Goal: Task Accomplishment & Management: Use online tool/utility

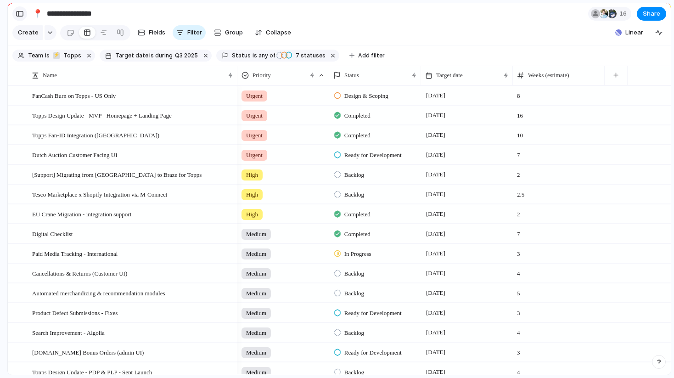
click at [18, 13] on div "button" at bounding box center [20, 14] width 8 height 6
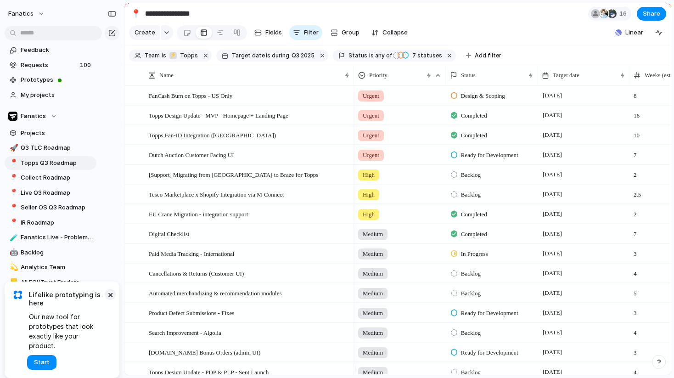
click at [109, 300] on button "×" at bounding box center [110, 294] width 11 height 11
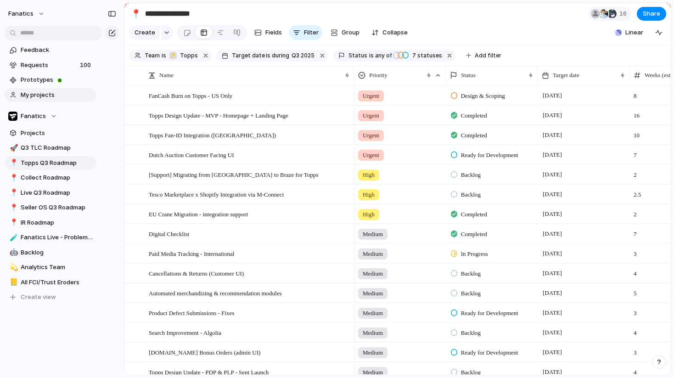
click at [53, 99] on link "My projects" at bounding box center [51, 95] width 92 height 14
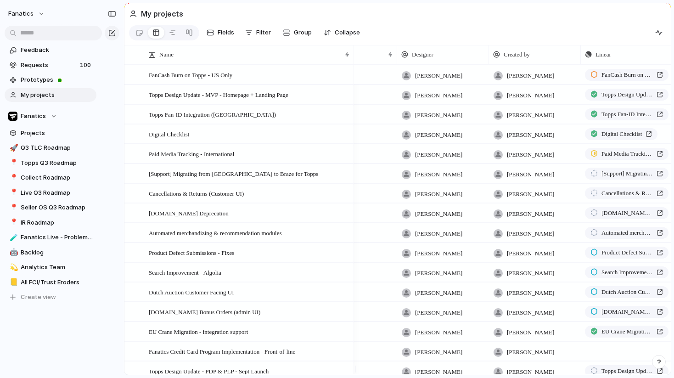
click at [436, 80] on span "[PERSON_NAME]" at bounding box center [438, 75] width 47 height 9
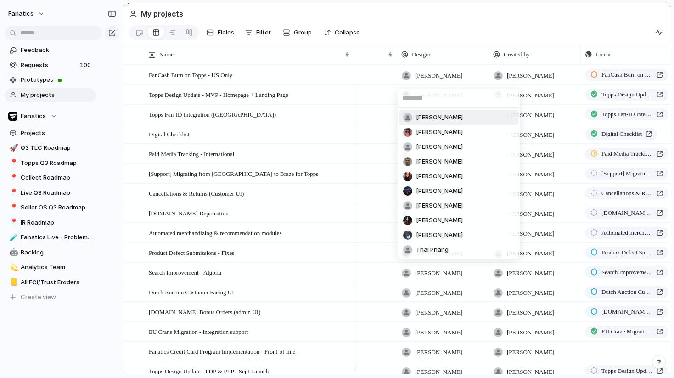
click at [443, 59] on div "[PERSON_NAME] [PERSON_NAME] [PERSON_NAME] [PERSON_NAME] [PERSON_NAME] [PERSON_N…" at bounding box center [337, 189] width 674 height 378
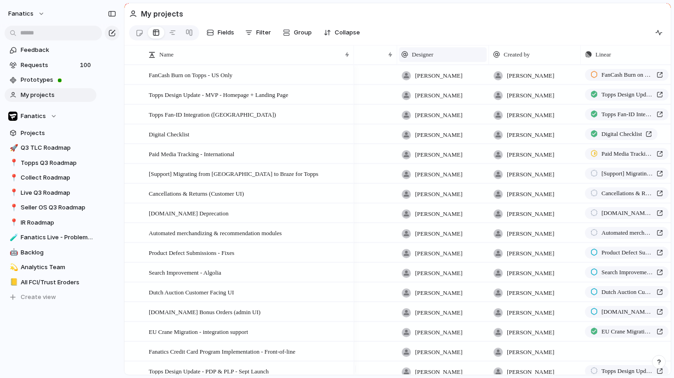
click at [429, 56] on span "Designer" at bounding box center [423, 54] width 22 height 9
click at [422, 95] on span "Hide" at bounding box center [423, 94] width 13 height 9
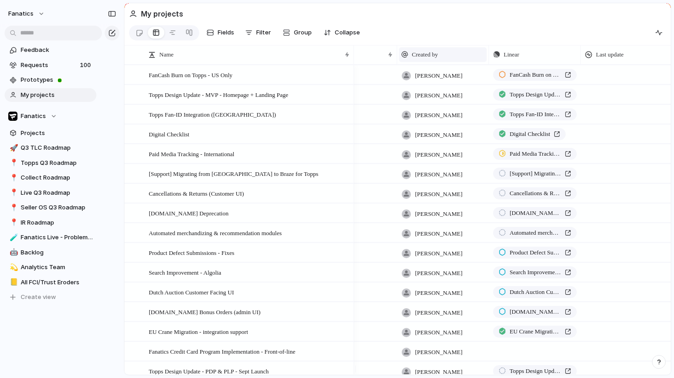
click at [438, 57] on span "Created by" at bounding box center [425, 54] width 26 height 9
click at [431, 94] on li "Hide" at bounding box center [435, 95] width 68 height 15
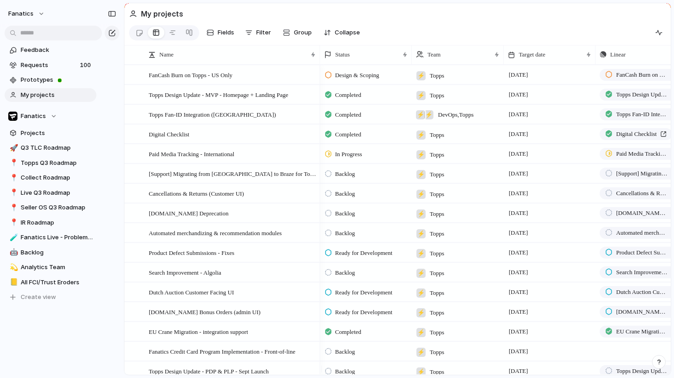
drag, startPoint x: 352, startPoint y: 55, endPoint x: 318, endPoint y: 54, distance: 34.0
click at [318, 54] on div at bounding box center [319, 54] width 5 height 19
click at [453, 59] on div "Team" at bounding box center [453, 54] width 75 height 9
click at [439, 97] on span "Hide" at bounding box center [438, 94] width 13 height 9
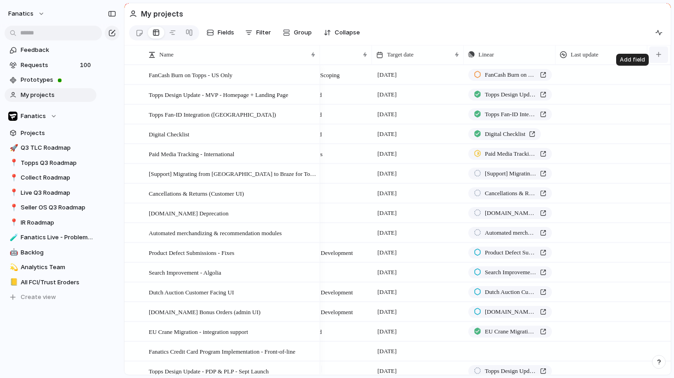
click at [660, 57] on div "button" at bounding box center [658, 54] width 5 height 5
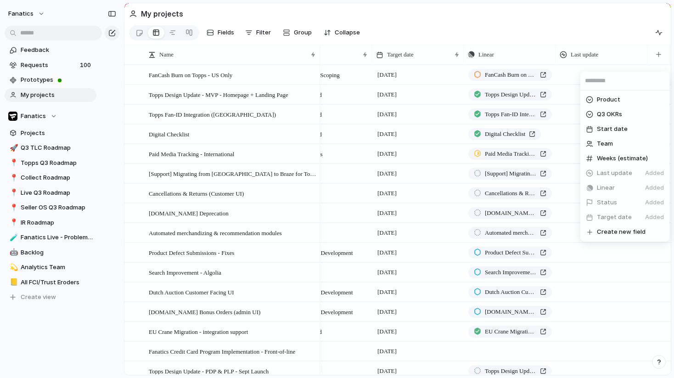
click at [611, 231] on span "Create new field" at bounding box center [621, 231] width 49 height 9
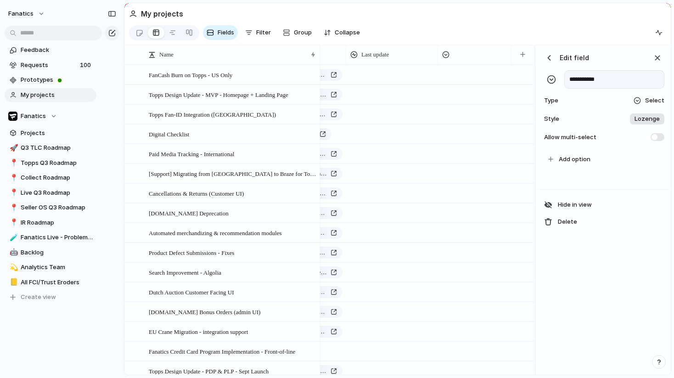
type input "**********"
click at [651, 105] on span "Select" at bounding box center [654, 100] width 19 height 9
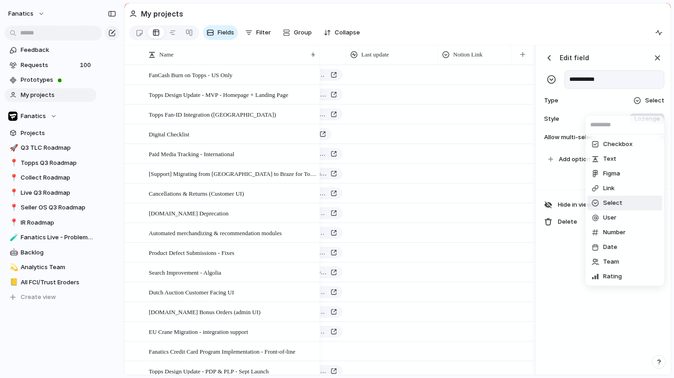
click at [620, 185] on li "Link" at bounding box center [625, 188] width 75 height 15
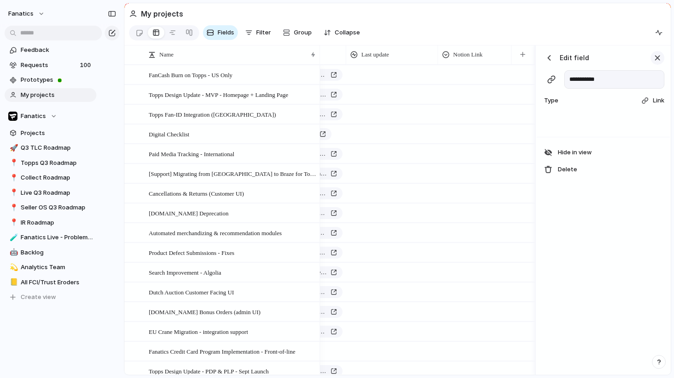
click at [660, 62] on div "button" at bounding box center [658, 58] width 10 height 10
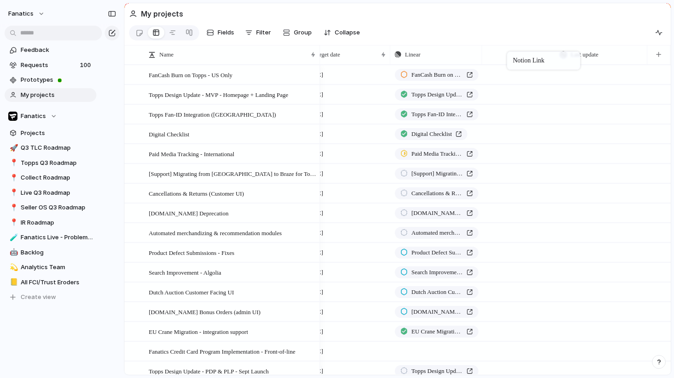
drag, startPoint x: 598, startPoint y: 56, endPoint x: 512, endPoint y: 53, distance: 86.9
click at [110, 13] on div "button" at bounding box center [112, 14] width 8 height 6
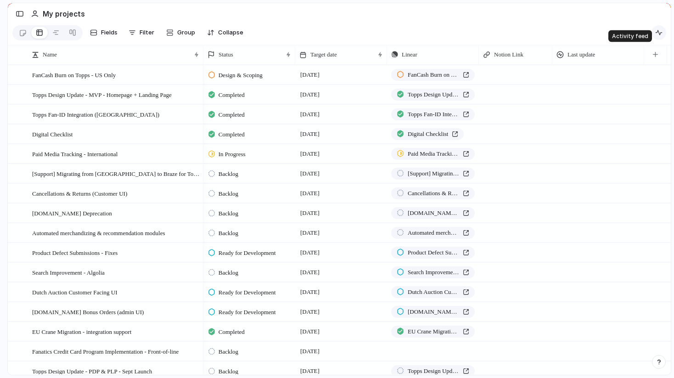
click at [659, 35] on div "button" at bounding box center [658, 32] width 7 height 7
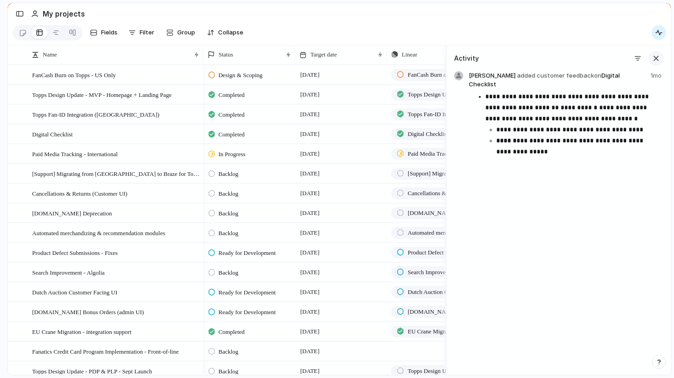
click at [653, 63] on div "button" at bounding box center [656, 58] width 10 height 10
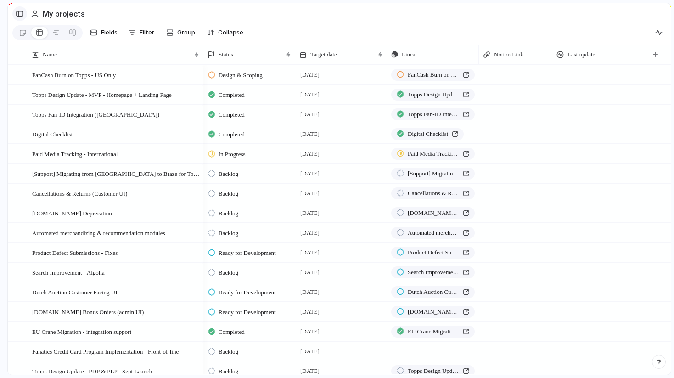
click at [17, 11] on div "button" at bounding box center [20, 14] width 8 height 6
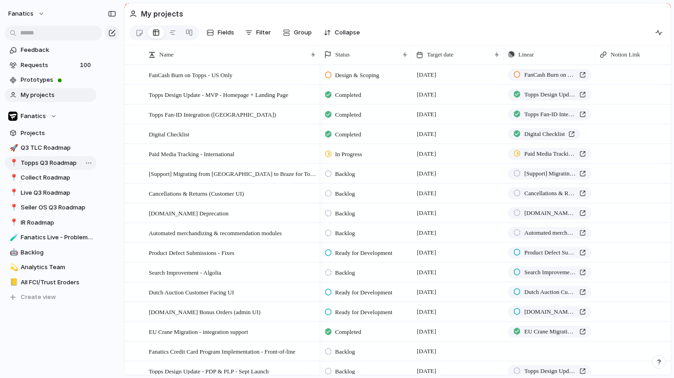
click at [60, 160] on span "Topps Q3 Roadmap" at bounding box center [57, 162] width 73 height 9
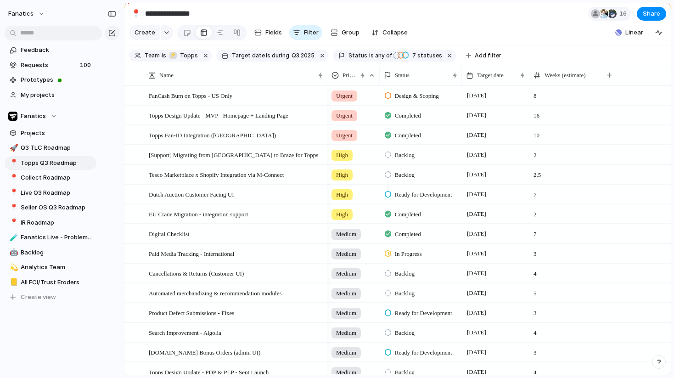
click at [175, 15] on input "**********" at bounding box center [197, 14] width 108 height 17
type input "**********"
click at [292, 60] on span "Q3 2025" at bounding box center [303, 55] width 23 height 8
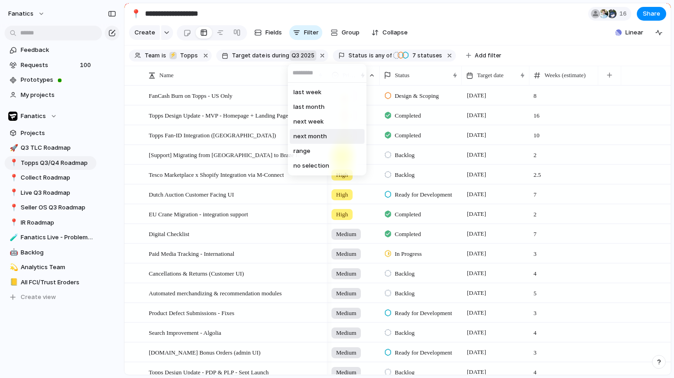
click at [262, 64] on div "last week last month next week next month range no selection" at bounding box center [337, 189] width 674 height 378
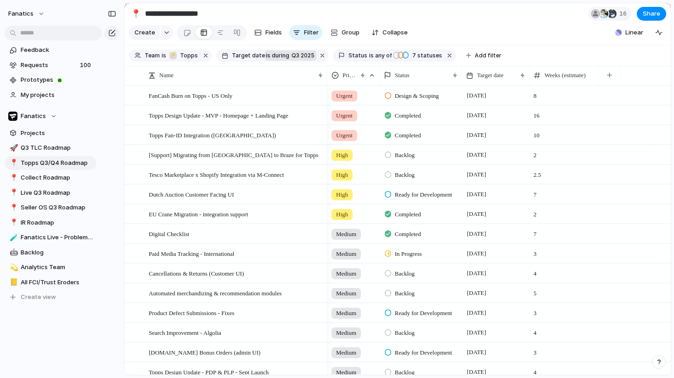
click at [265, 58] on button "is during" at bounding box center [278, 56] width 26 height 10
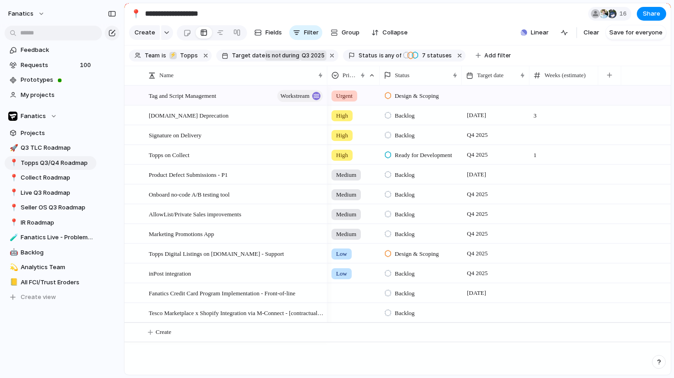
click at [281, 58] on span "during" at bounding box center [290, 55] width 19 height 8
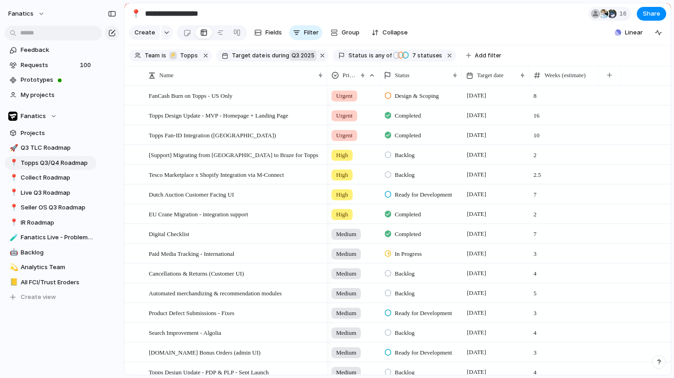
click at [298, 60] on span "Q3 2025" at bounding box center [303, 55] width 23 height 8
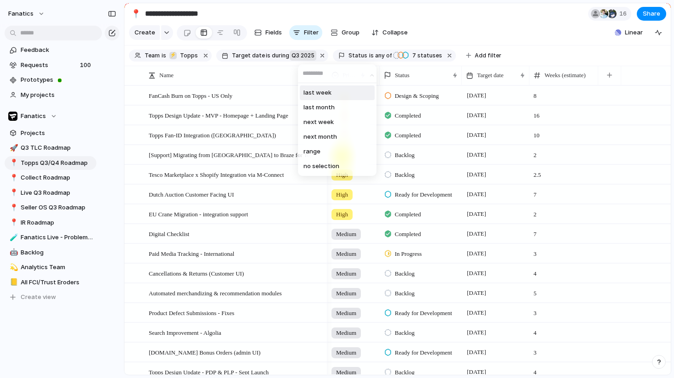
type input "*"
click at [448, 28] on div "last week last month next week next month range no selection" at bounding box center [337, 189] width 674 height 378
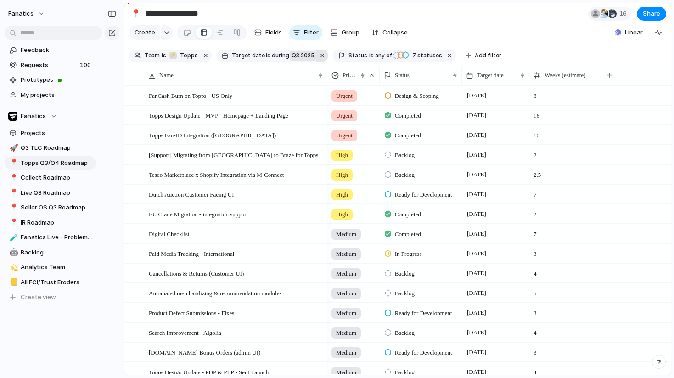
click at [316, 62] on button "button" at bounding box center [322, 56] width 12 height 12
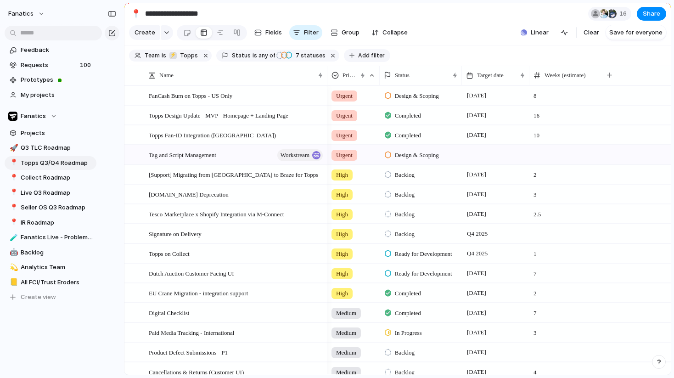
click at [362, 59] on span "Add filter" at bounding box center [371, 55] width 27 height 8
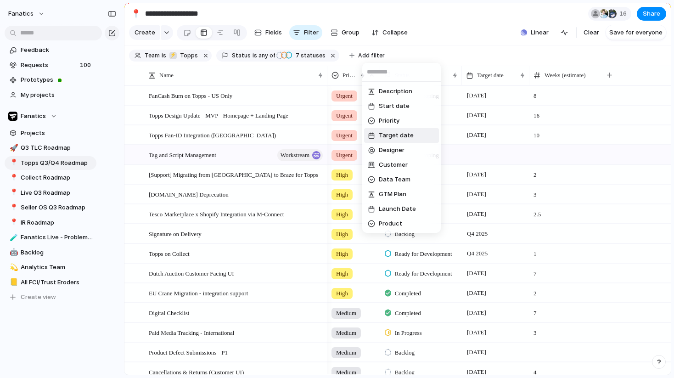
click at [390, 137] on span "Target date" at bounding box center [396, 135] width 35 height 9
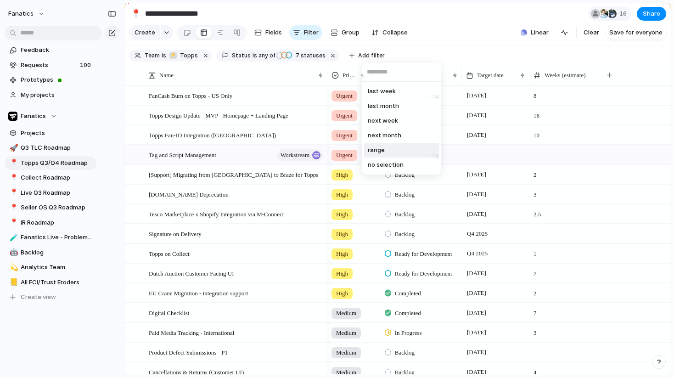
click at [378, 152] on span "range" at bounding box center [376, 150] width 17 height 9
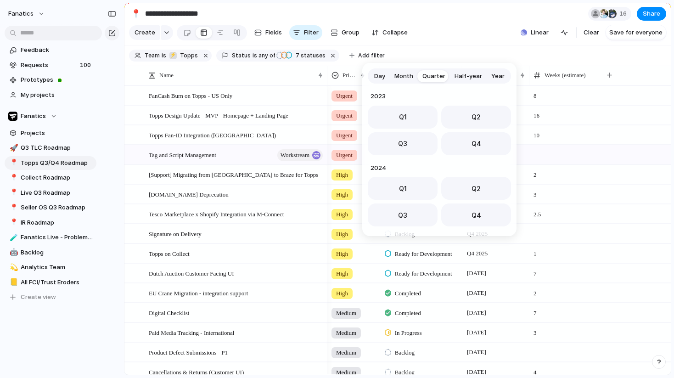
scroll to position [146, 0]
click at [417, 147] on button "Q3" at bounding box center [403, 141] width 70 height 23
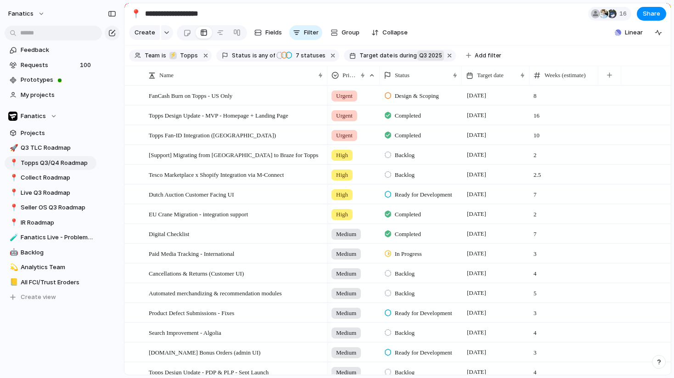
click at [425, 60] on span "Q3 2025" at bounding box center [430, 55] width 23 height 8
click at [440, 153] on span "range" at bounding box center [438, 152] width 17 height 9
click at [491, 19] on div "Day Month Quarter Half-year Year [DATE] Q1 Q2 Q3 Q4 2024 Q1 Q2 Q3 Q4 2025 Q1 Q2…" at bounding box center [337, 189] width 674 height 378
click at [189, 11] on input "**********" at bounding box center [197, 14] width 108 height 17
click at [449, 30] on section "Create Fields Filter Group Zoom Collapse Linear Clear Save for everyone" at bounding box center [397, 34] width 547 height 22
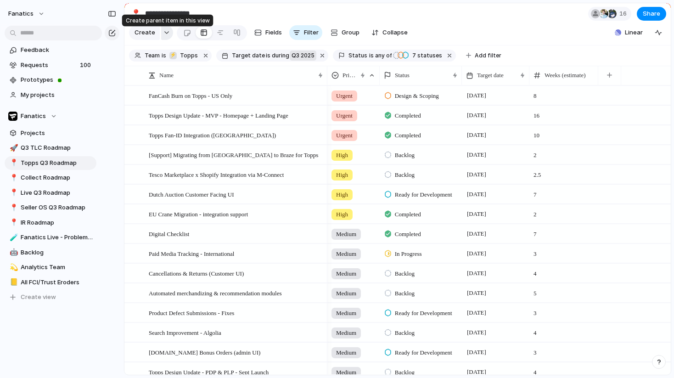
click at [164, 34] on div "button" at bounding box center [167, 33] width 6 height 4
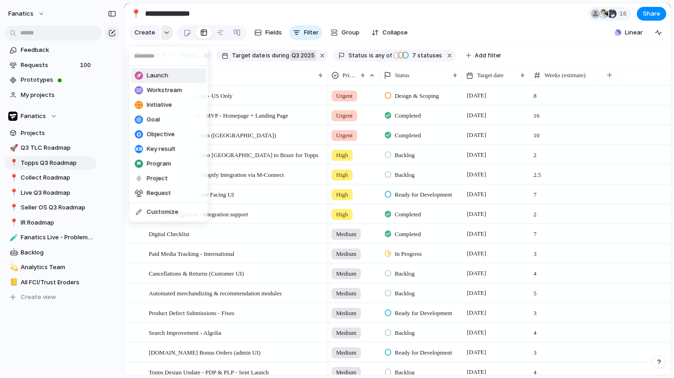
click at [164, 34] on div "Launch Workstream Initiative Goal Objective Key result Program Project Request …" at bounding box center [337, 189] width 674 height 378
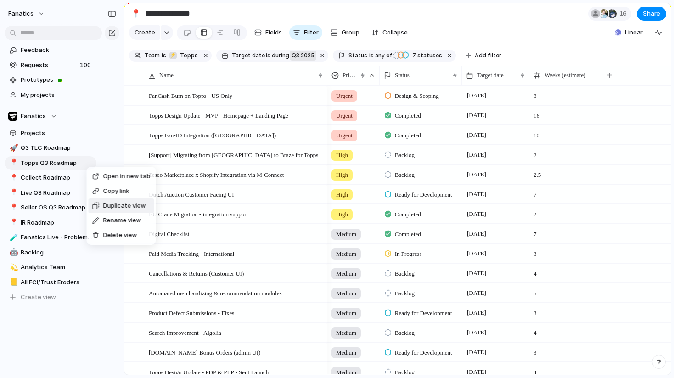
click at [105, 208] on span "Duplicate view" at bounding box center [124, 205] width 43 height 9
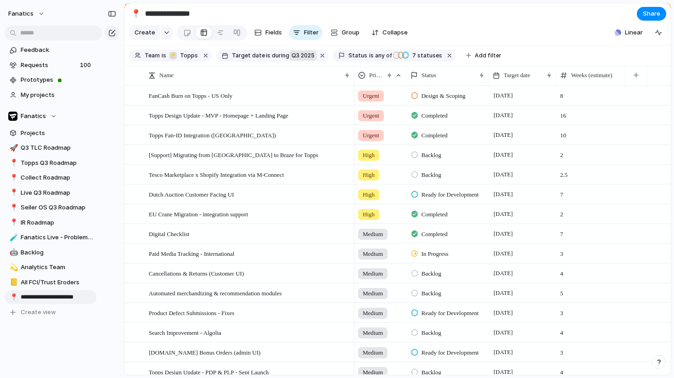
type input "**********"
click at [48, 298] on input "**********" at bounding box center [55, 297] width 69 height 9
click at [38, 294] on input "**********" at bounding box center [55, 297] width 69 height 9
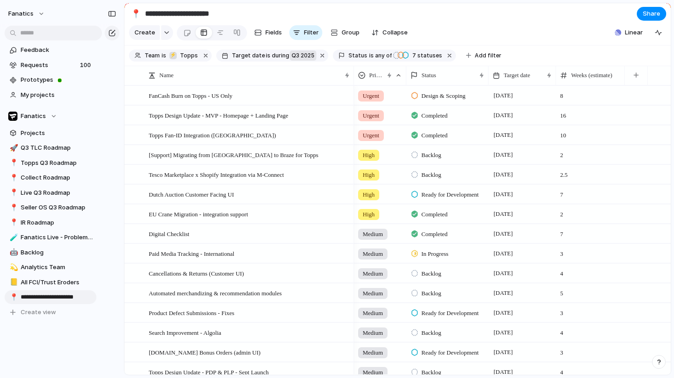
drag, startPoint x: 74, startPoint y: 295, endPoint x: 109, endPoint y: 303, distance: 35.8
click at [109, 303] on div "**********" at bounding box center [62, 189] width 124 height 378
type input "**********"
click at [58, 162] on span "Topps Q3 Roadmap" at bounding box center [57, 162] width 73 height 9
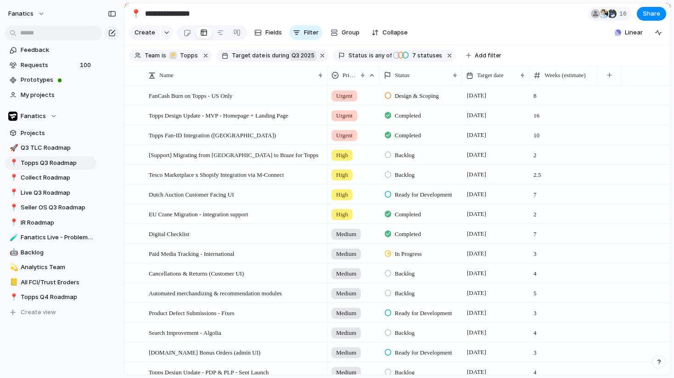
click at [350, 278] on span "Medium" at bounding box center [346, 273] width 20 height 9
click at [301, 277] on div "Urgent High Medium Low No Priority" at bounding box center [337, 189] width 674 height 378
click at [489, 279] on span "[DATE]" at bounding box center [477, 273] width 24 height 11
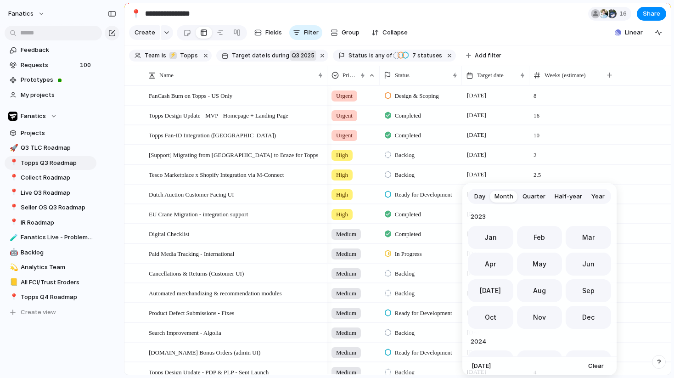
scroll to position [252, 0]
click at [538, 197] on span "Quarter" at bounding box center [534, 196] width 23 height 9
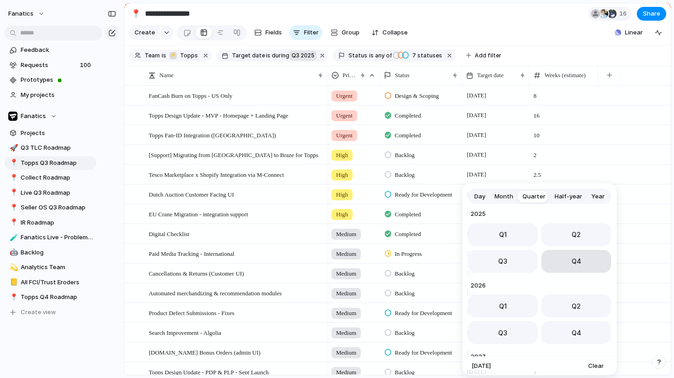
click at [574, 270] on button "Q4" at bounding box center [577, 261] width 70 height 23
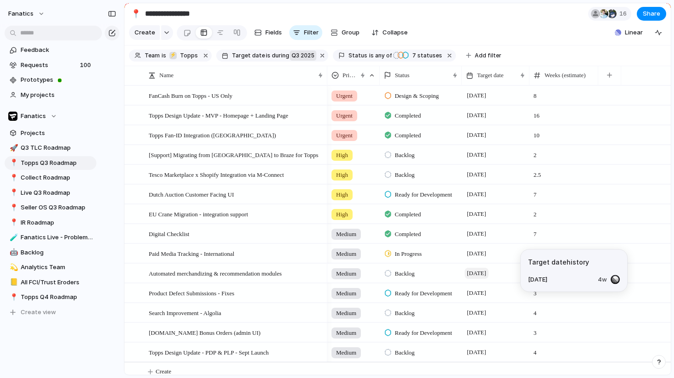
click at [489, 279] on span "[DATE]" at bounding box center [477, 273] width 24 height 11
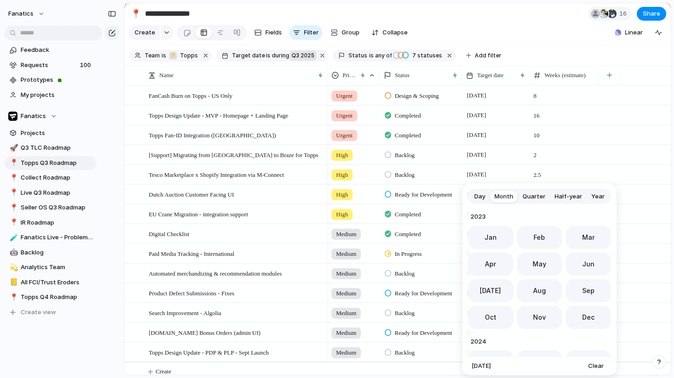
scroll to position [252, 0]
click at [530, 198] on span "Quarter" at bounding box center [534, 196] width 23 height 9
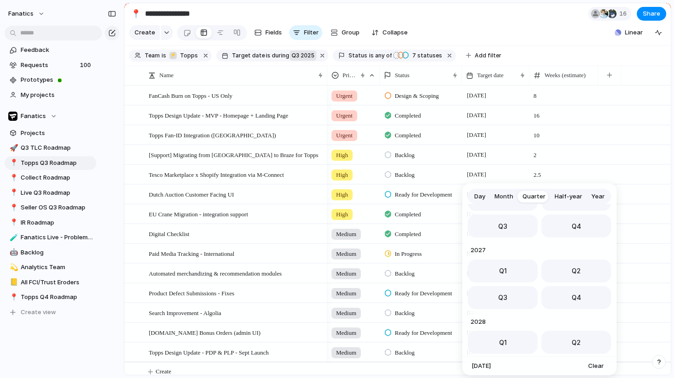
scroll to position [146, 0]
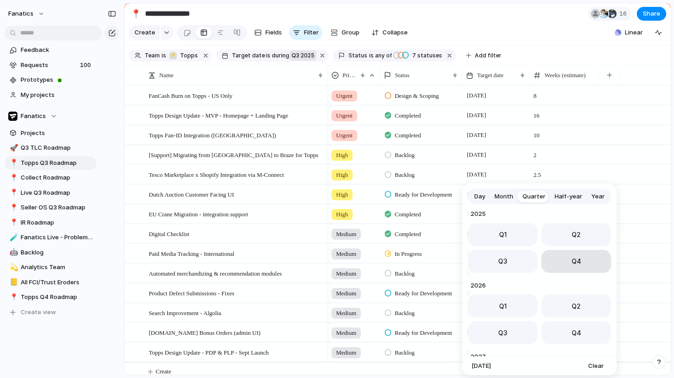
click at [578, 261] on button "Q4" at bounding box center [577, 261] width 70 height 23
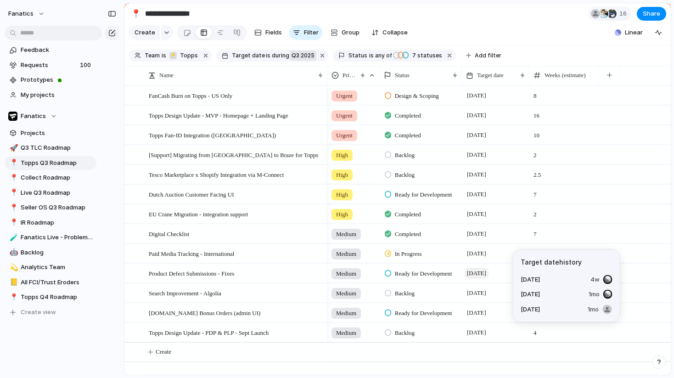
click at [484, 279] on span "[DATE]" at bounding box center [477, 273] width 24 height 11
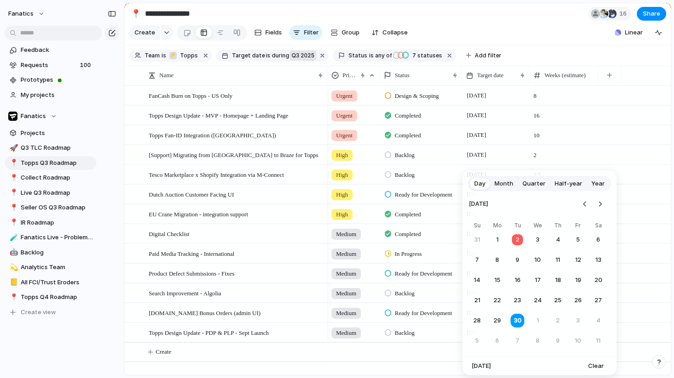
click at [530, 186] on span "Quarter" at bounding box center [534, 183] width 23 height 9
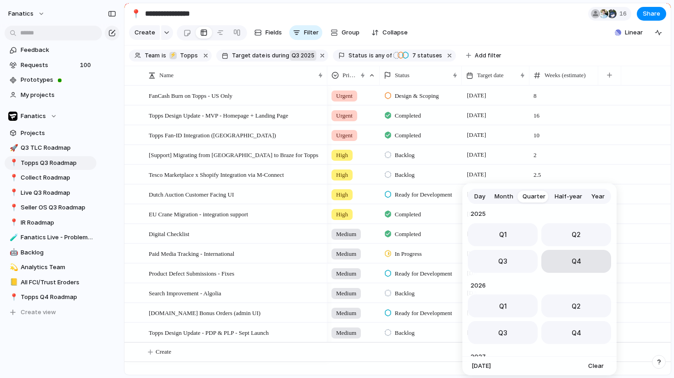
click at [573, 261] on span "Q4" at bounding box center [577, 261] width 10 height 10
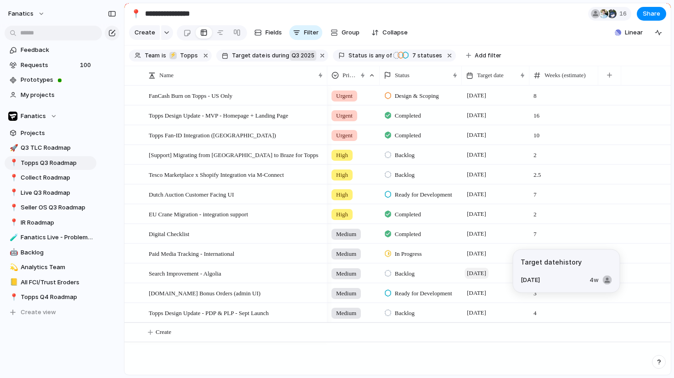
click at [486, 279] on span "[DATE]" at bounding box center [477, 273] width 24 height 11
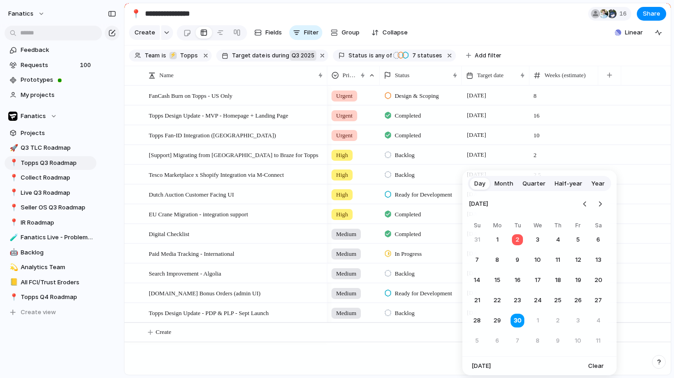
click at [530, 179] on span "Quarter" at bounding box center [534, 183] width 23 height 9
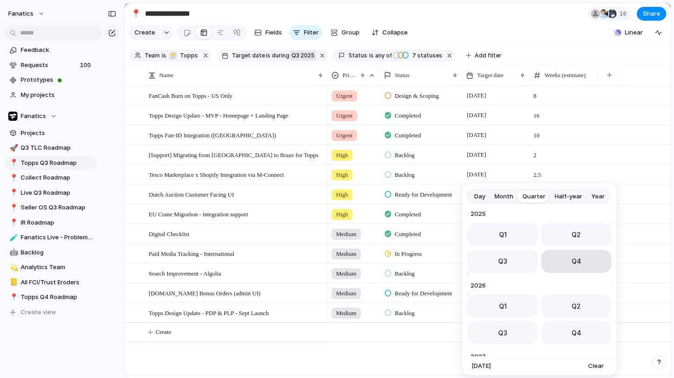
click at [575, 263] on span "Q4" at bounding box center [577, 261] width 10 height 10
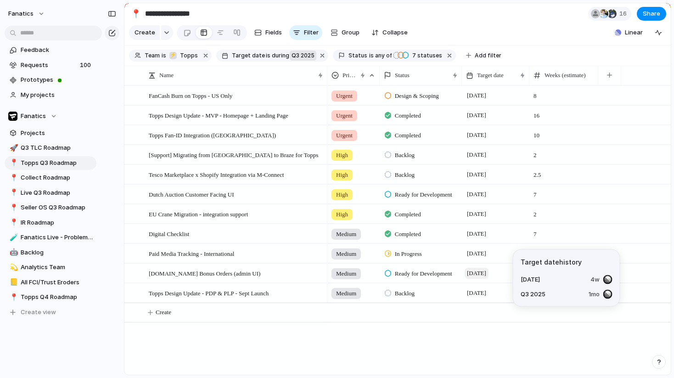
click at [489, 279] on span "[DATE]" at bounding box center [477, 273] width 24 height 11
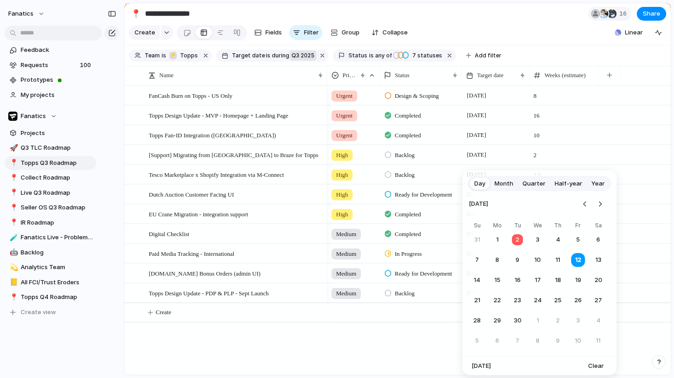
click at [530, 184] on span "Quarter" at bounding box center [534, 183] width 23 height 9
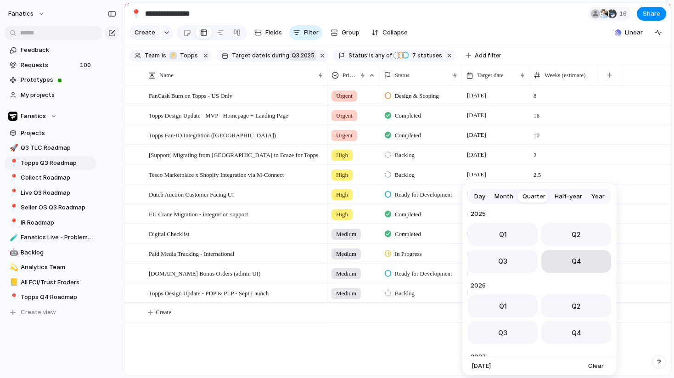
click at [572, 256] on span "Q4" at bounding box center [577, 261] width 10 height 10
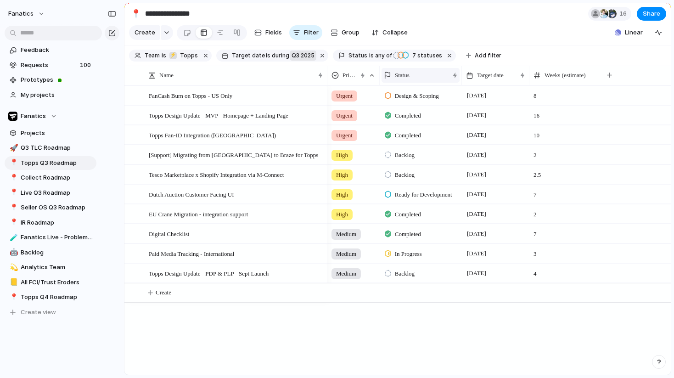
click at [414, 80] on div "Status" at bounding box center [416, 75] width 65 height 9
click at [414, 83] on div "Modify Hide Sort ascending Sort descending" at bounding box center [337, 189] width 674 height 378
click at [62, 299] on span "Topps Q4 Roadmap" at bounding box center [57, 297] width 73 height 9
type input "**********"
click at [293, 59] on span "Q3 2025" at bounding box center [303, 55] width 23 height 8
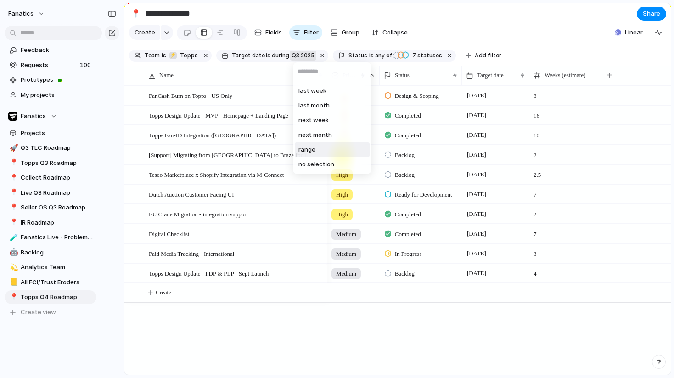
click at [313, 150] on span "range" at bounding box center [307, 149] width 17 height 9
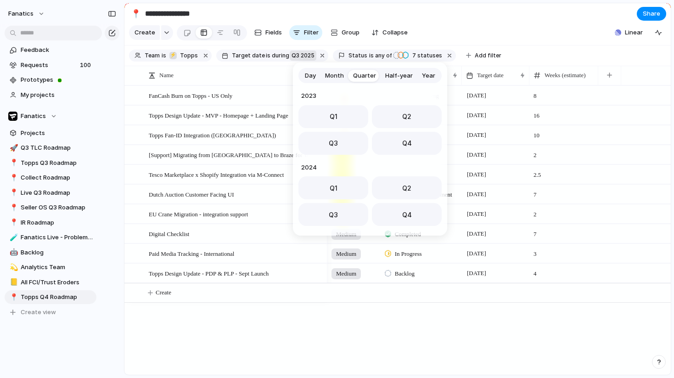
scroll to position [146, 0]
click at [394, 143] on button "Q4" at bounding box center [407, 140] width 70 height 23
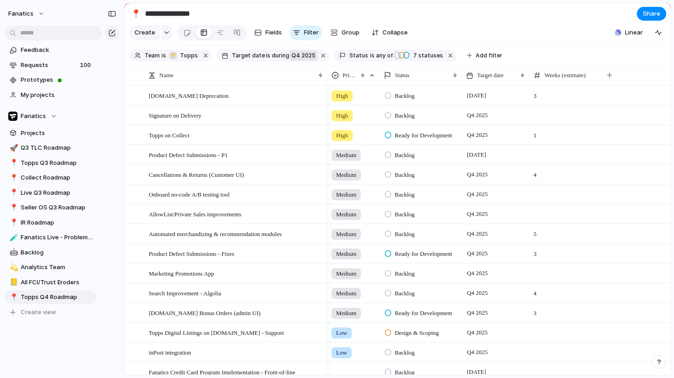
click at [542, 44] on section "Create Fields Filter Group Zoom Collapse Linear Clear Save for everyone" at bounding box center [397, 34] width 547 height 22
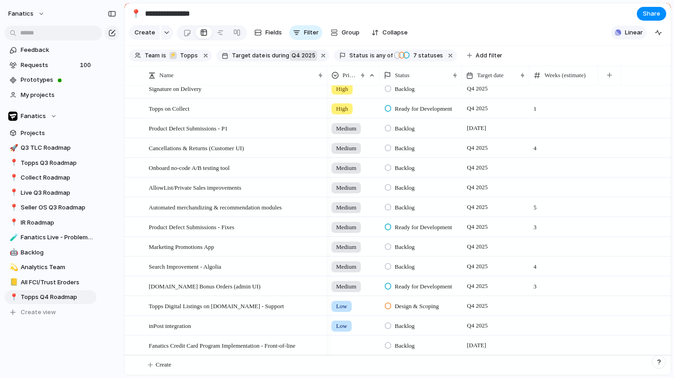
click at [628, 37] on span "Linear" at bounding box center [634, 32] width 18 height 9
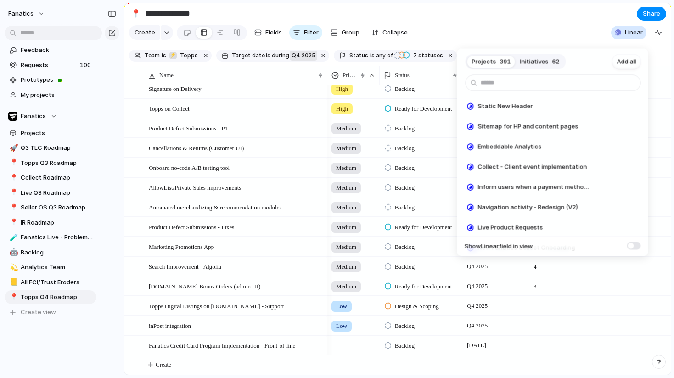
click at [637, 248] on span at bounding box center [634, 246] width 14 height 8
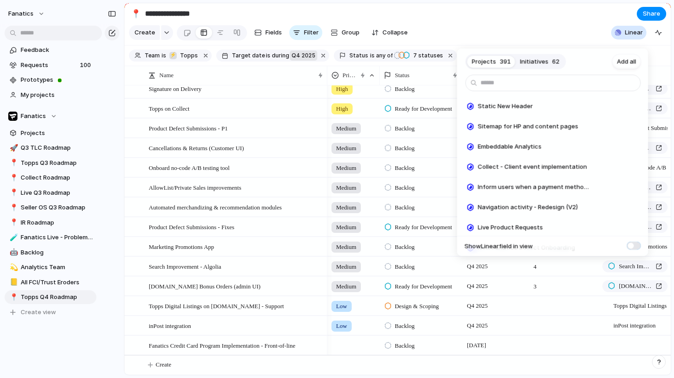
scroll to position [0, 24]
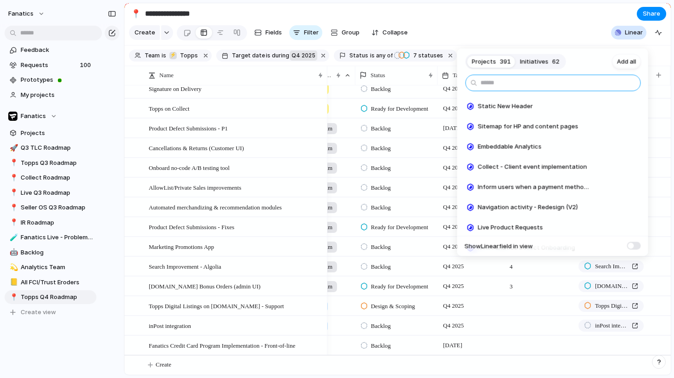
click at [558, 85] on input "text" at bounding box center [553, 83] width 175 height 17
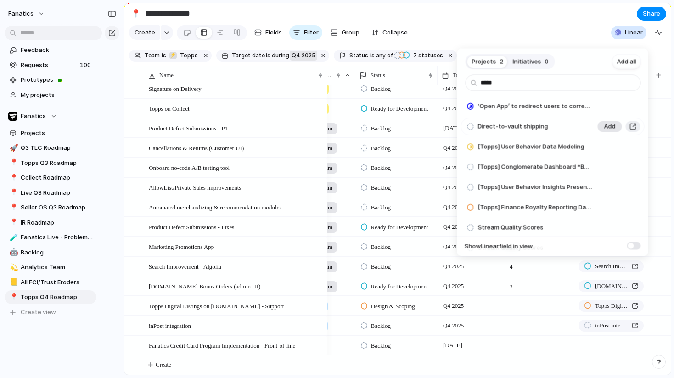
click at [606, 129] on span "Add" at bounding box center [609, 126] width 11 height 9
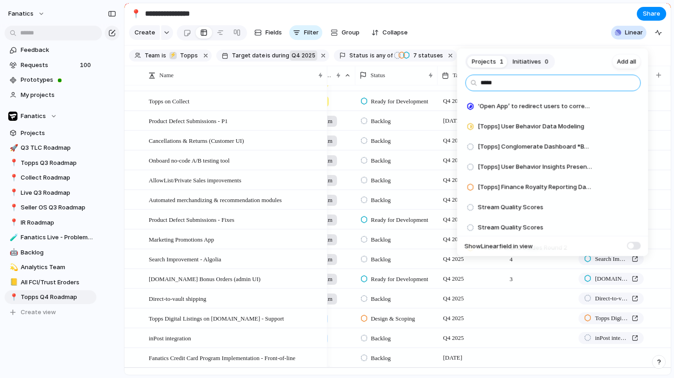
click at [485, 82] on input "*****" at bounding box center [553, 83] width 175 height 17
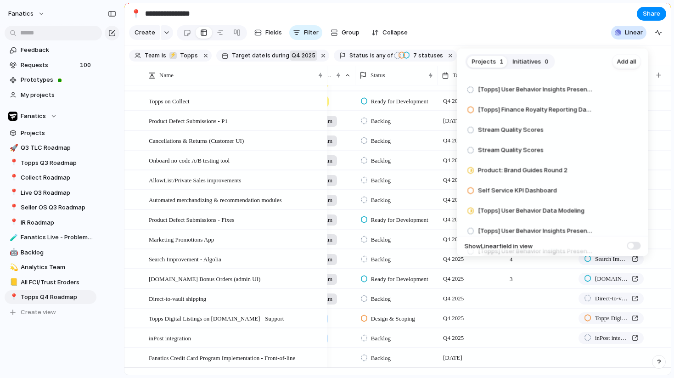
scroll to position [467, 0]
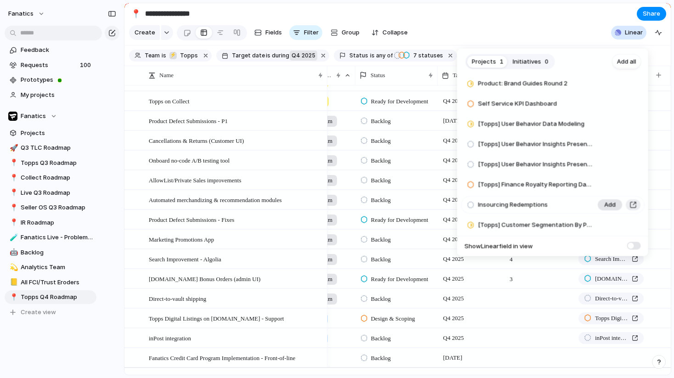
type input "**********"
click at [606, 206] on span "Add" at bounding box center [609, 205] width 11 height 9
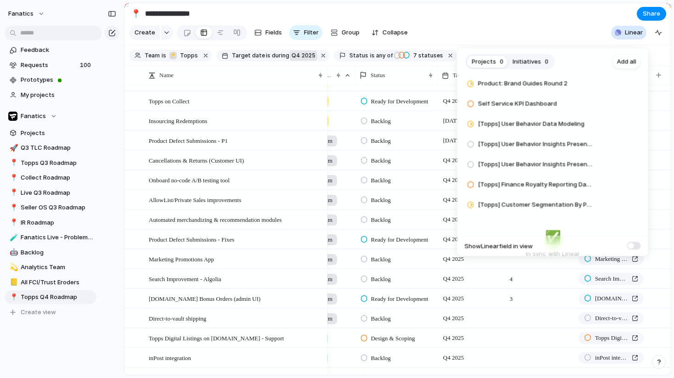
click at [464, 31] on div "**********" at bounding box center [337, 189] width 674 height 378
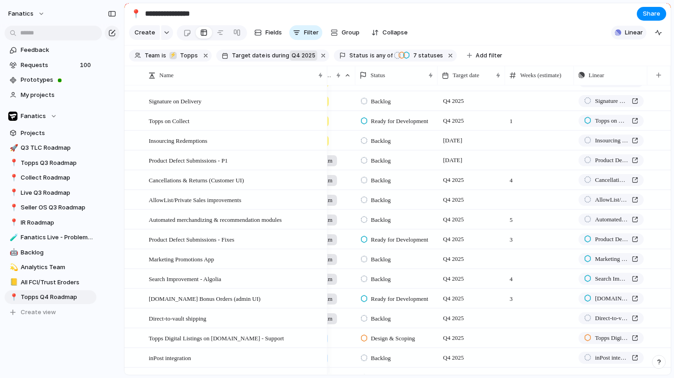
click at [629, 37] on span "Linear" at bounding box center [634, 32] width 18 height 9
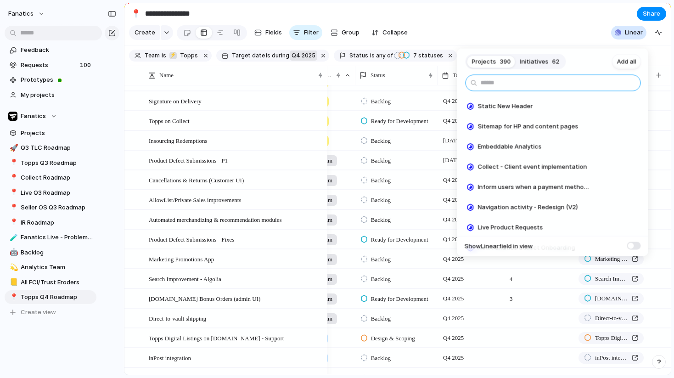
click at [580, 86] on input "text" at bounding box center [553, 83] width 175 height 17
type input "*"
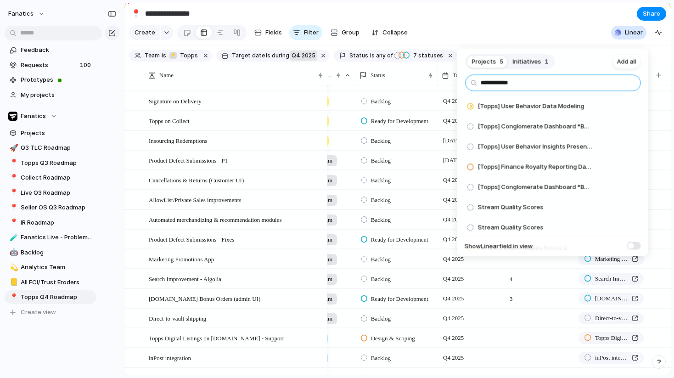
type input "**********"
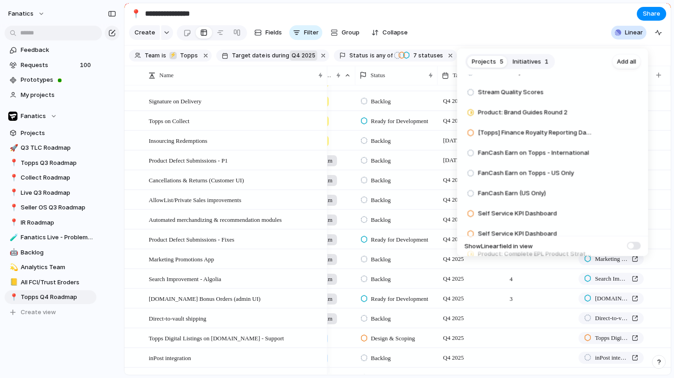
scroll to position [728, 0]
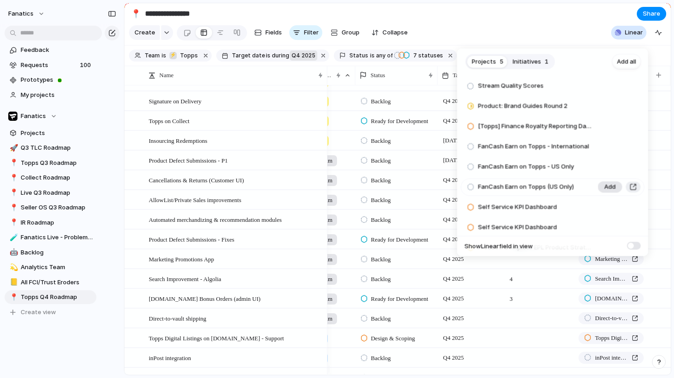
click at [609, 190] on span "Add" at bounding box center [609, 187] width 11 height 9
click at [630, 167] on button "button" at bounding box center [633, 167] width 10 height 11
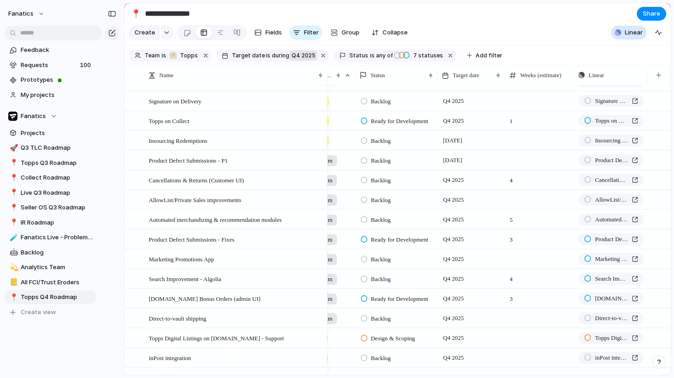
click at [502, 22] on div "**********" at bounding box center [337, 189] width 674 height 378
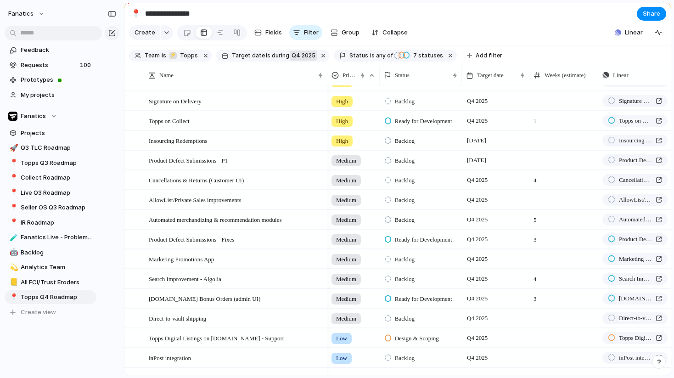
scroll to position [0, 24]
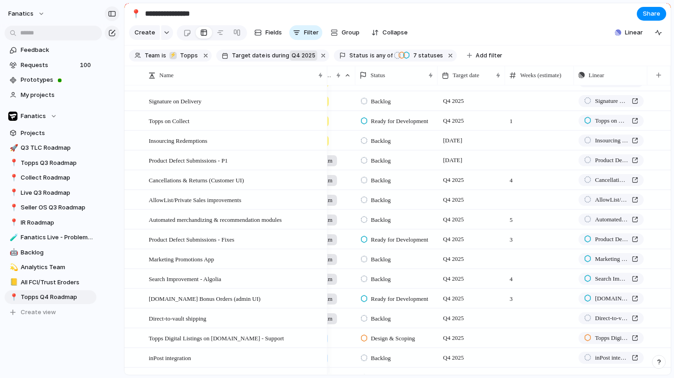
click at [112, 13] on div "button" at bounding box center [112, 14] width 8 height 6
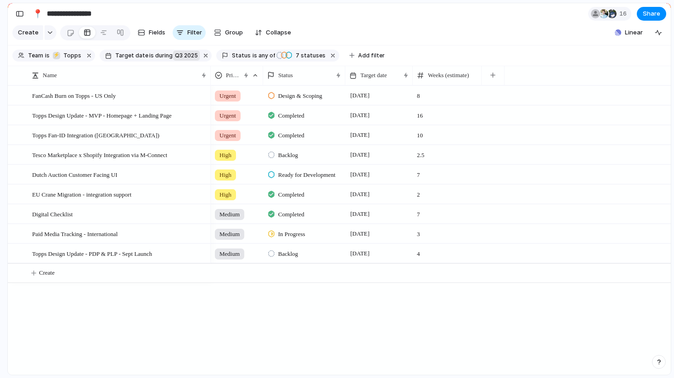
type input "**********"
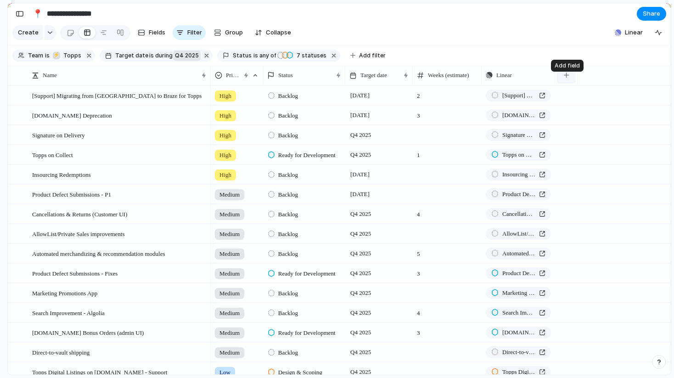
click at [567, 78] on div "button" at bounding box center [566, 75] width 5 height 5
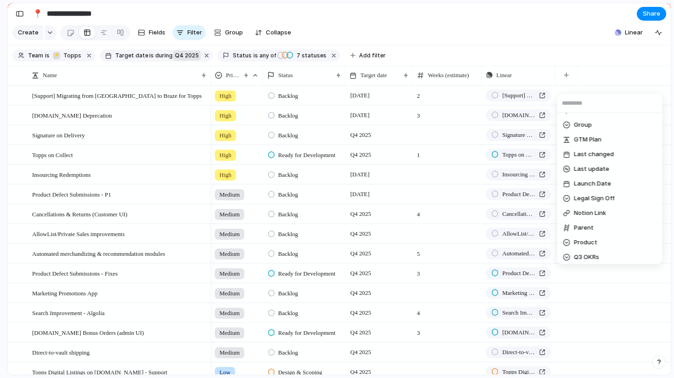
scroll to position [135, 0]
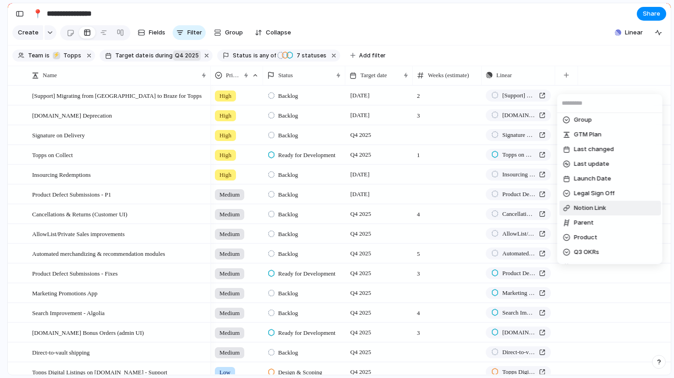
click at [604, 208] on span "Notion Link" at bounding box center [590, 207] width 32 height 9
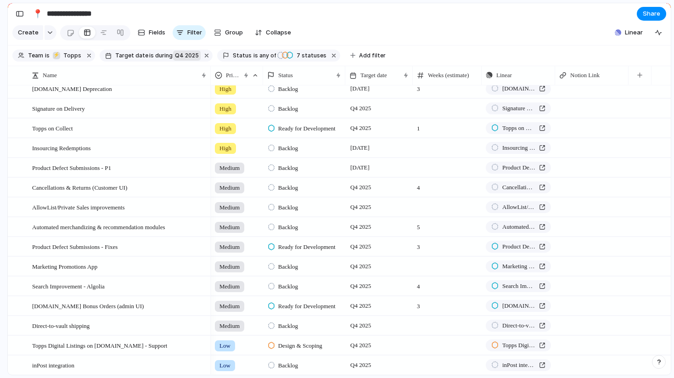
scroll to position [39, 0]
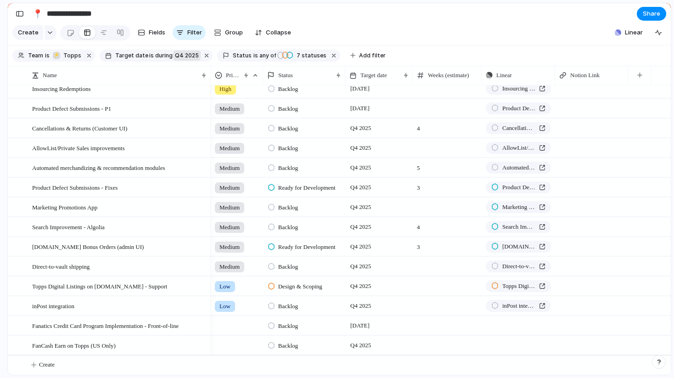
click at [597, 345] on div at bounding box center [591, 345] width 73 height 19
click at [520, 325] on button "Push" at bounding box center [523, 326] width 31 height 12
click at [520, 325] on div "Project Issue" at bounding box center [337, 189] width 674 height 378
click at [520, 325] on button "Push" at bounding box center [523, 326] width 31 height 12
click at [519, 346] on span "Project" at bounding box center [515, 346] width 21 height 9
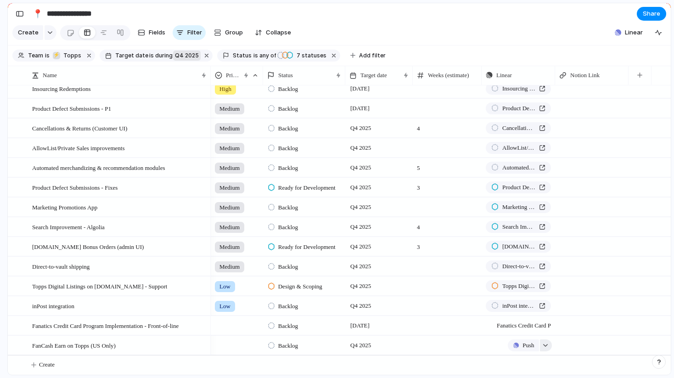
click at [546, 345] on div "button" at bounding box center [545, 346] width 6 height 4
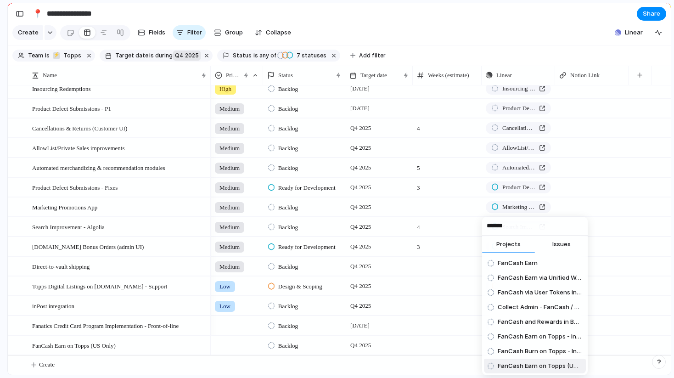
type input "*******"
click at [534, 368] on span "FanCash Earn on Topps (US Only)" at bounding box center [540, 365] width 85 height 9
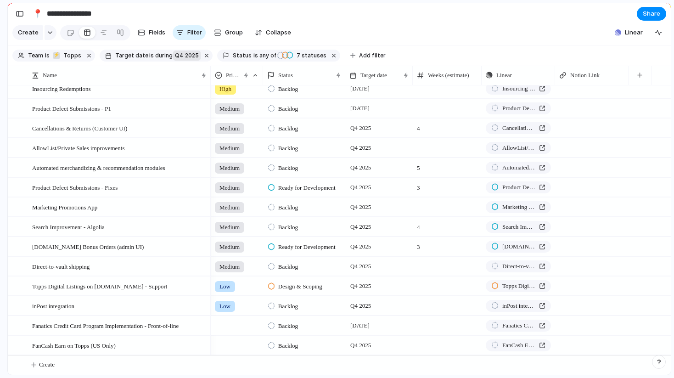
click at [231, 320] on div at bounding box center [236, 323] width 51 height 15
click at [230, 318] on span "Urgent" at bounding box center [231, 318] width 20 height 9
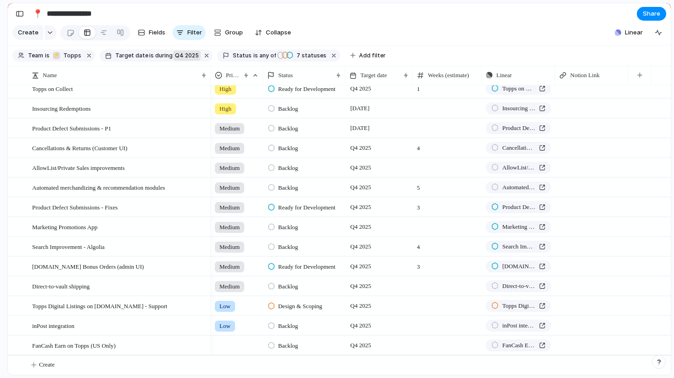
click at [230, 345] on div at bounding box center [236, 343] width 51 height 15
click at [235, 320] on span "Urgent" at bounding box center [231, 318] width 20 height 9
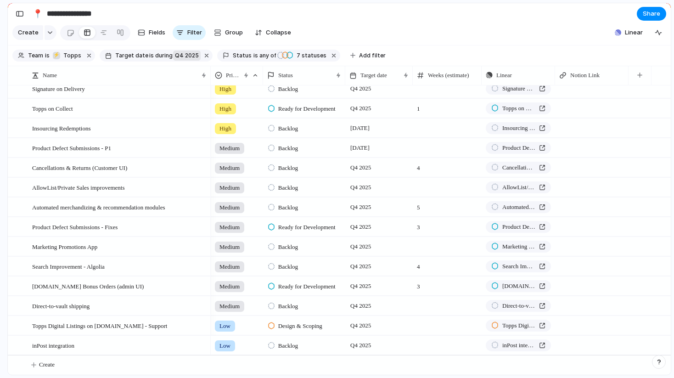
click at [229, 346] on span "Low" at bounding box center [225, 345] width 11 height 9
click at [231, 321] on span "High" at bounding box center [227, 319] width 13 height 9
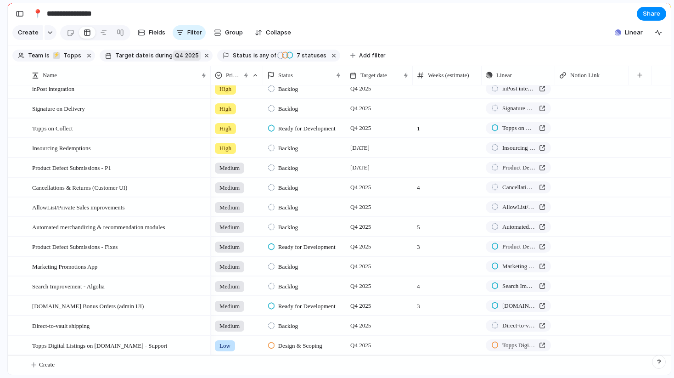
click at [232, 324] on span "Medium" at bounding box center [230, 326] width 20 height 9
click at [230, 337] on span "Medium" at bounding box center [232, 334] width 23 height 9
click at [234, 305] on span "Medium" at bounding box center [230, 306] width 20 height 9
click at [231, 352] on span "Low" at bounding box center [227, 350] width 12 height 9
click at [230, 287] on span "Medium" at bounding box center [230, 286] width 20 height 9
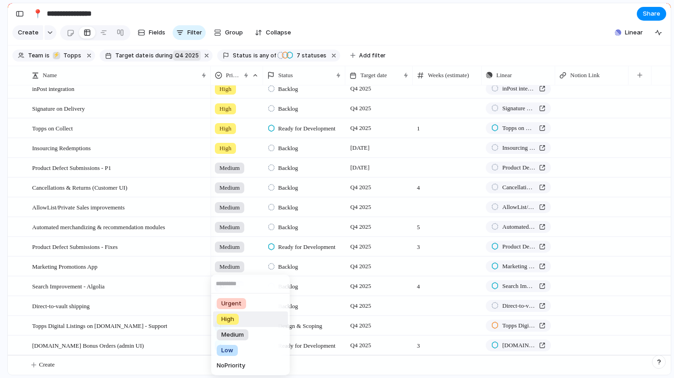
click at [232, 318] on span "High" at bounding box center [227, 319] width 13 height 9
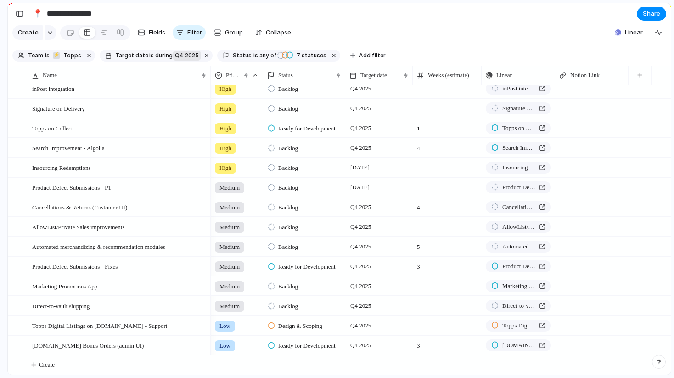
click at [232, 287] on span "Medium" at bounding box center [230, 286] width 20 height 9
click at [233, 348] on span "Low" at bounding box center [227, 350] width 12 height 9
click at [231, 265] on span "Medium" at bounding box center [230, 266] width 20 height 9
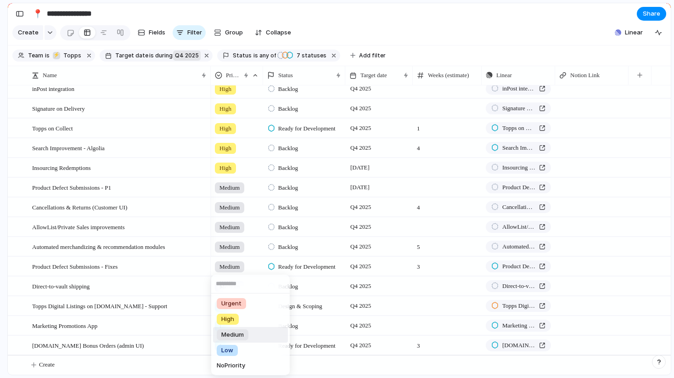
click at [231, 265] on div "Urgent High Medium Low No Priority" at bounding box center [337, 189] width 674 height 378
click at [15, 266] on div at bounding box center [15, 266] width 7 height 7
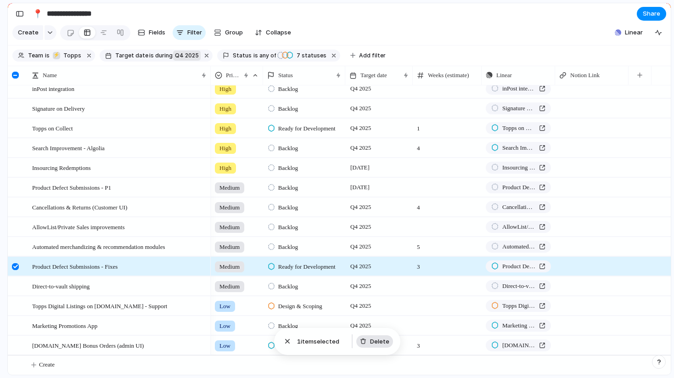
click at [379, 342] on span "Delete" at bounding box center [379, 341] width 19 height 9
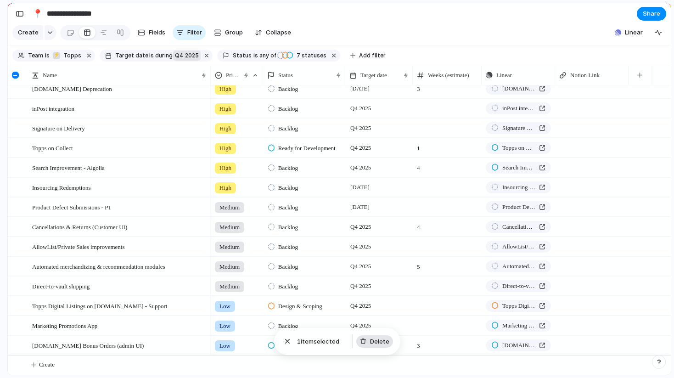
scroll to position [73, 0]
click at [16, 247] on div at bounding box center [15, 246] width 7 height 7
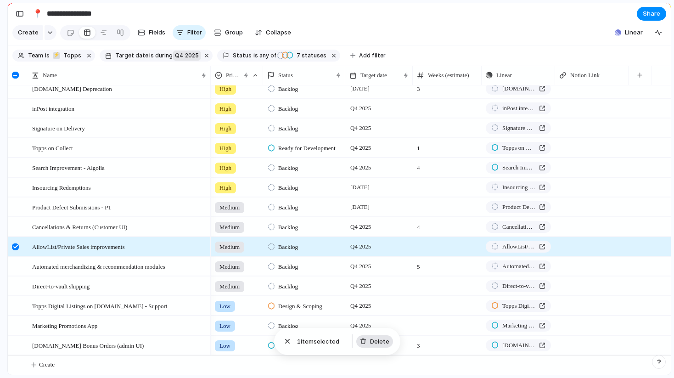
click at [376, 340] on span "Delete" at bounding box center [379, 341] width 19 height 9
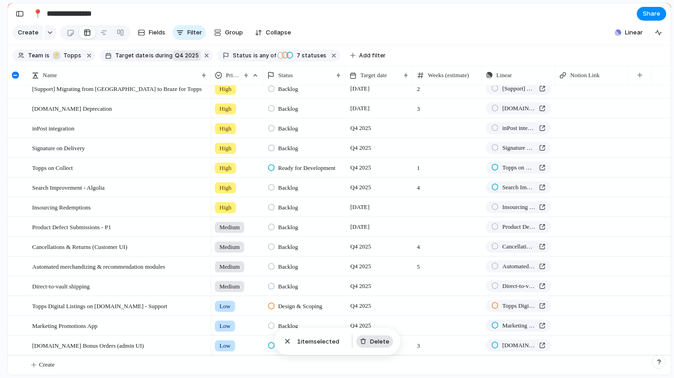
scroll to position [54, 0]
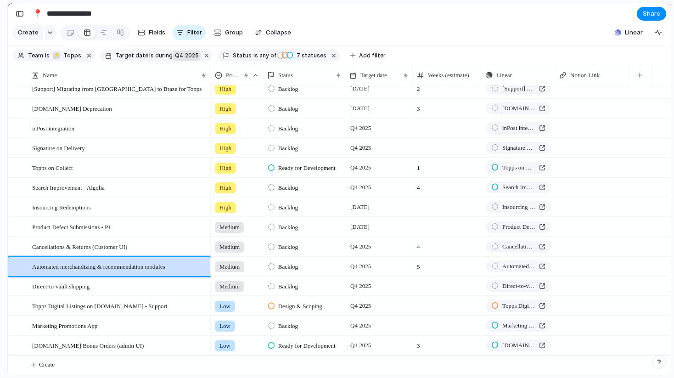
click at [422, 126] on div at bounding box center [447, 127] width 69 height 19
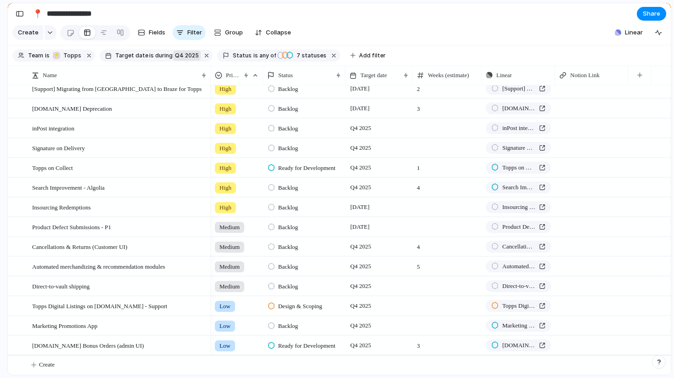
type input "*"
click at [421, 167] on span "1" at bounding box center [447, 165] width 68 height 14
type input "*"
click at [478, 164] on input "*" at bounding box center [447, 169] width 68 height 22
click at [426, 213] on div at bounding box center [447, 206] width 69 height 19
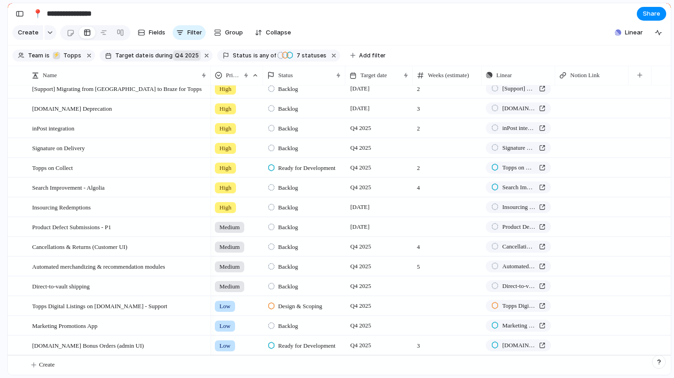
type input "*"
click at [423, 227] on div at bounding box center [447, 226] width 69 height 19
type input "*"
click at [422, 288] on div at bounding box center [447, 285] width 69 height 19
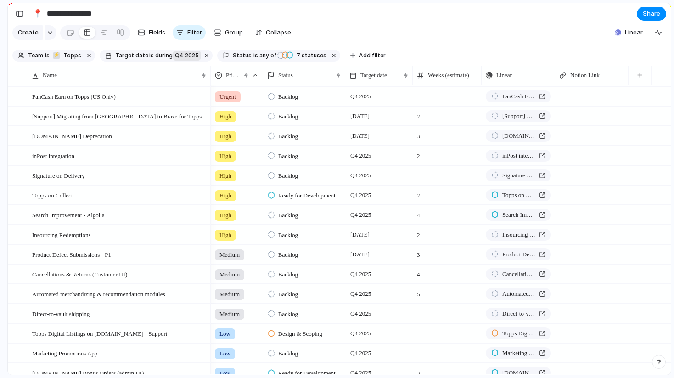
scroll to position [26, 0]
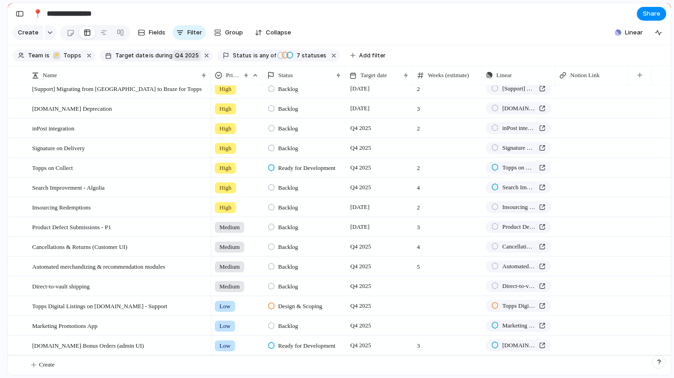
type input "*"
click at [425, 307] on div at bounding box center [447, 305] width 69 height 19
type input "*"
click at [422, 325] on div at bounding box center [447, 325] width 69 height 19
click at [353, 323] on span "Q4 2025" at bounding box center [360, 325] width 25 height 11
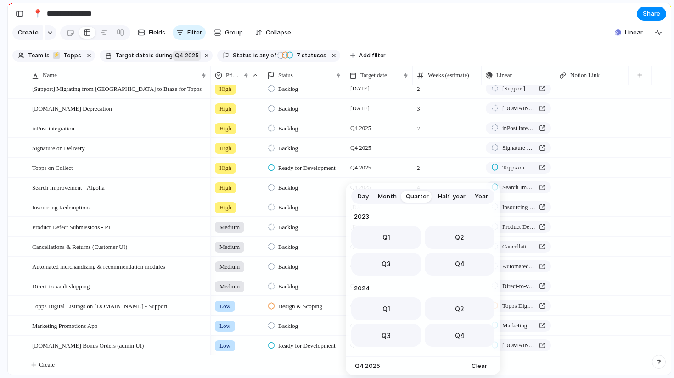
scroll to position [146, 0]
click at [385, 304] on span "Q1" at bounding box center [387, 306] width 8 height 10
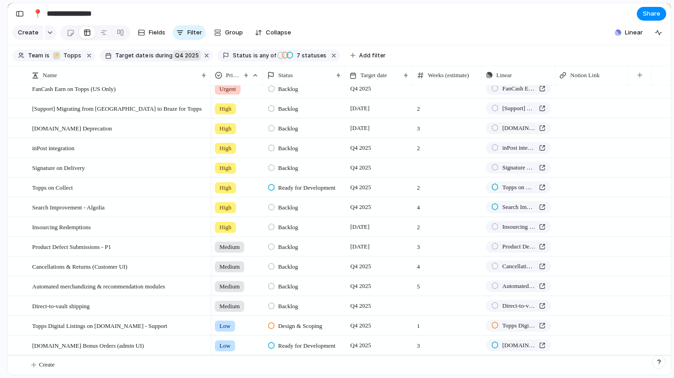
scroll to position [34, 0]
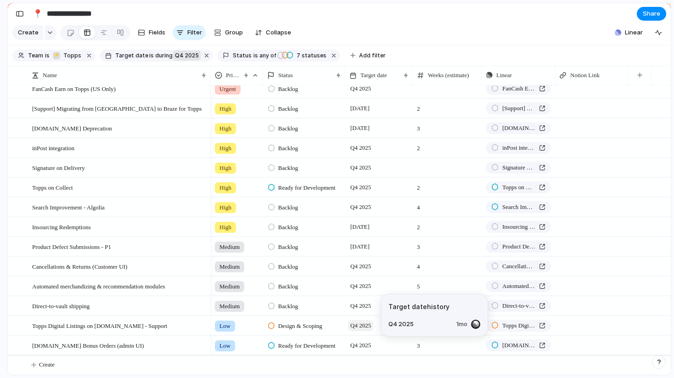
click at [367, 327] on span "Q4 2025" at bounding box center [360, 325] width 25 height 11
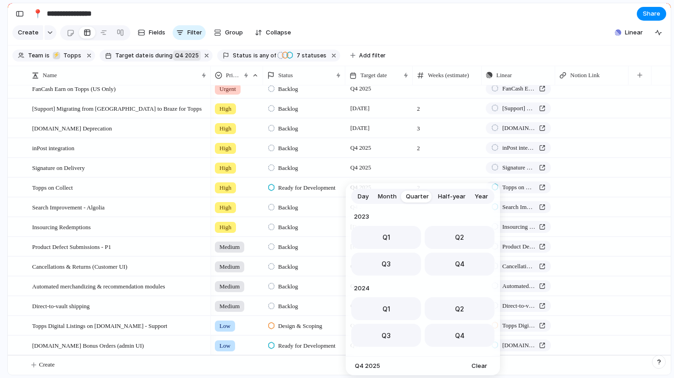
scroll to position [146, 0]
click at [378, 307] on button "Q1" at bounding box center [386, 305] width 70 height 23
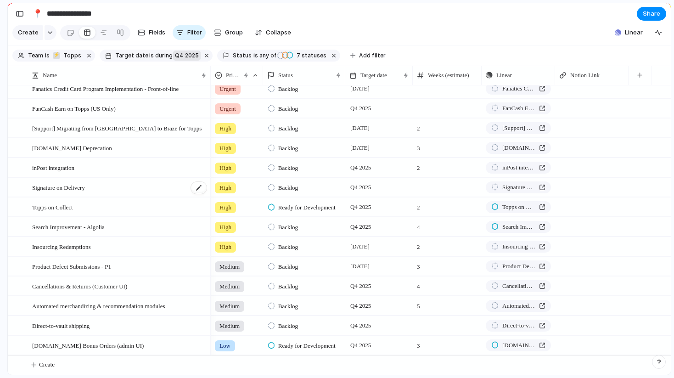
scroll to position [5, 0]
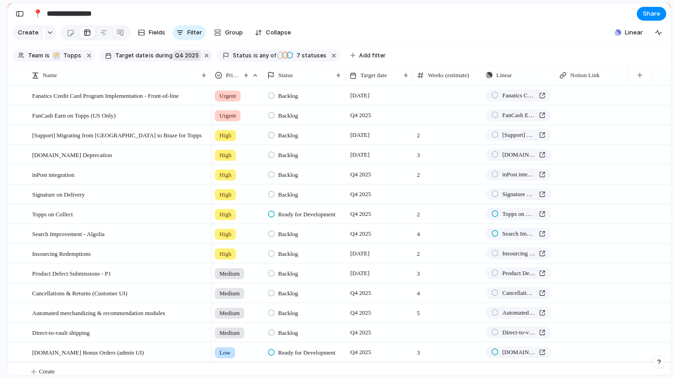
click at [420, 201] on div at bounding box center [447, 194] width 69 height 19
type input "*"
click at [417, 103] on div at bounding box center [447, 95] width 69 height 19
type input "*"
click at [416, 123] on div at bounding box center [447, 115] width 69 height 19
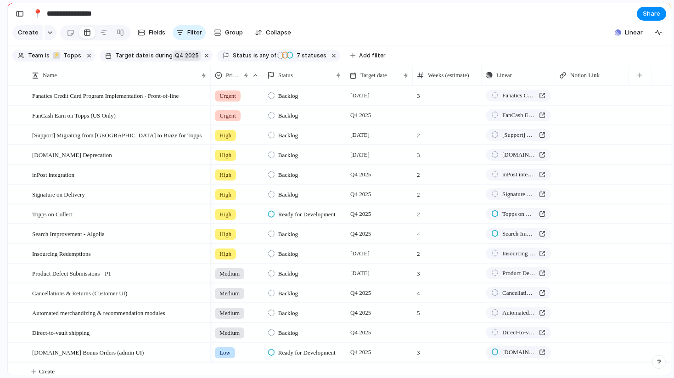
type input "*"
